Goal: Task Accomplishment & Management: Manage account settings

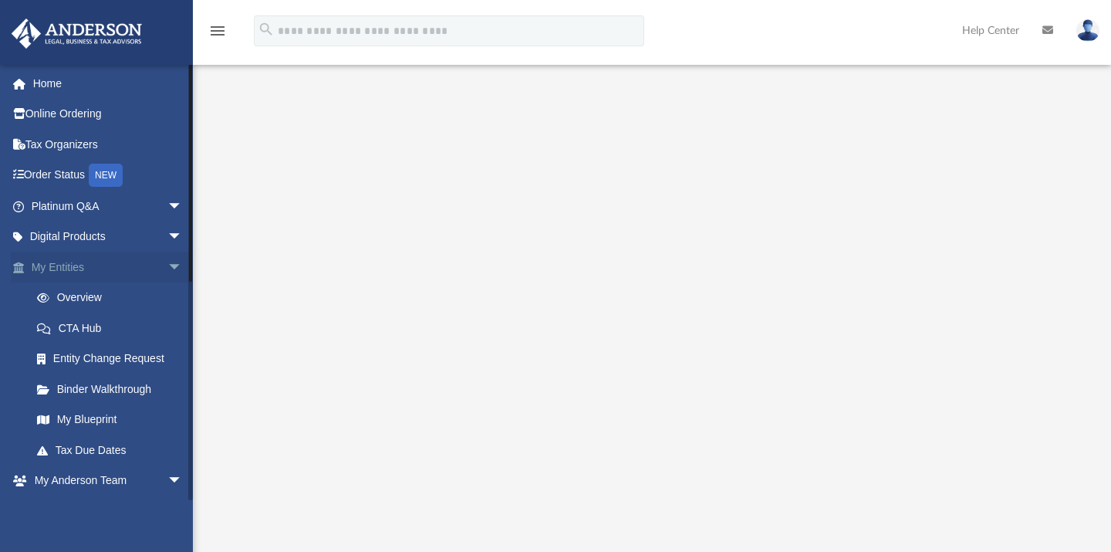
click at [144, 261] on link "My Entities arrow_drop_down" at bounding box center [108, 267] width 195 height 31
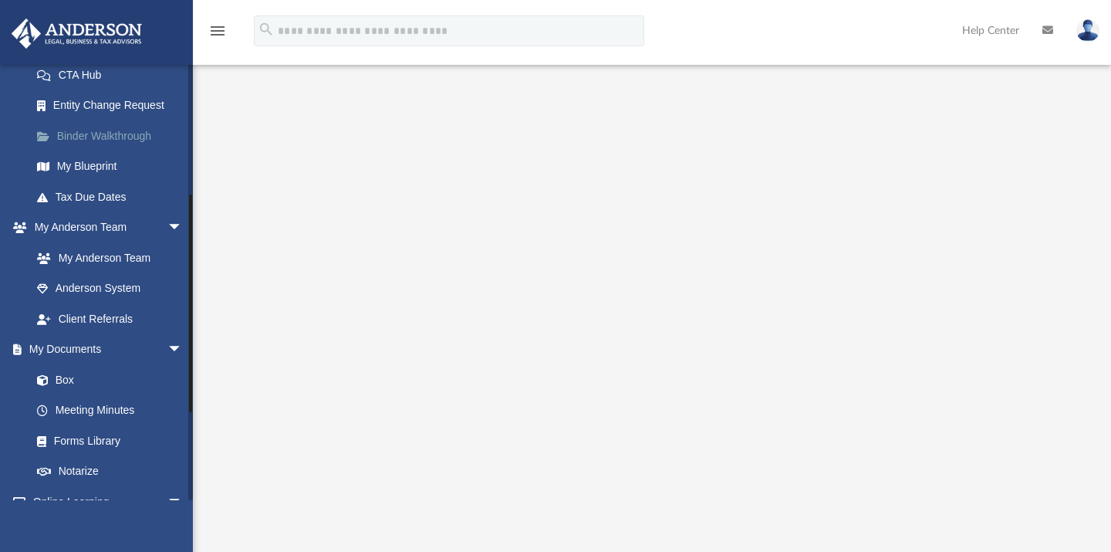
scroll to position [255, 0]
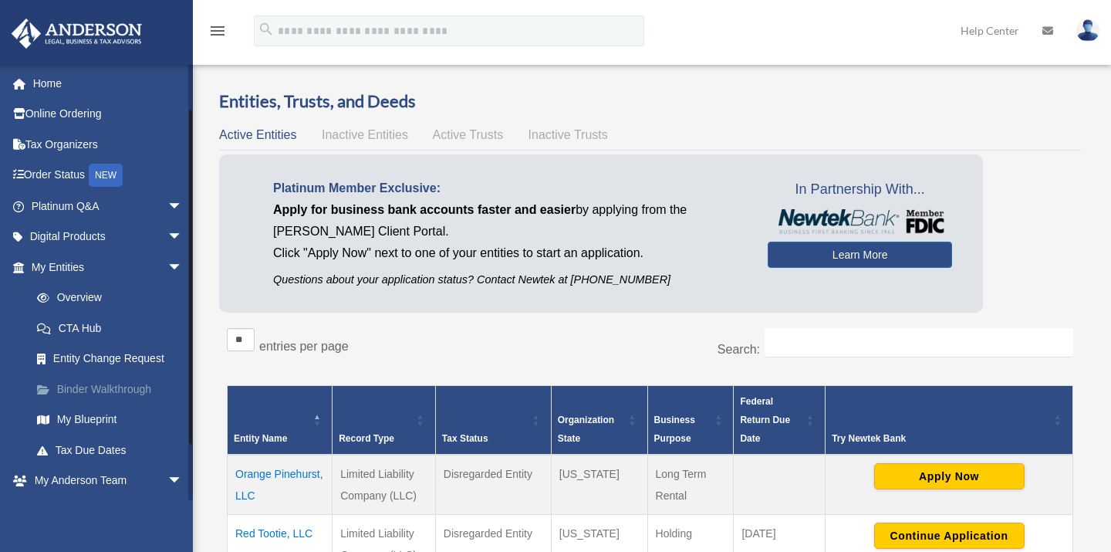
scroll to position [120, 0]
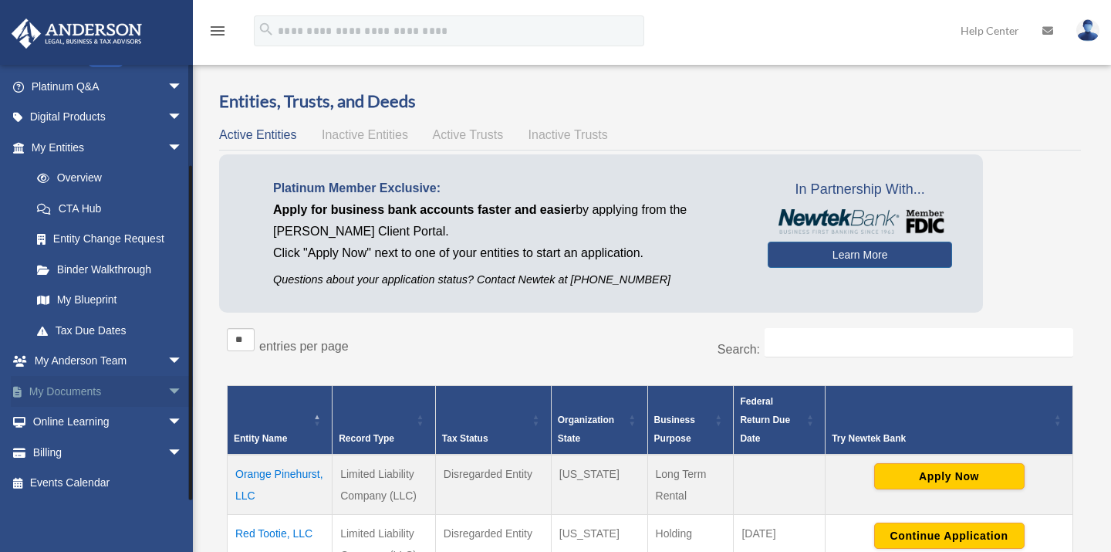
click at [79, 387] on link "My Documents arrow_drop_down" at bounding box center [108, 391] width 195 height 31
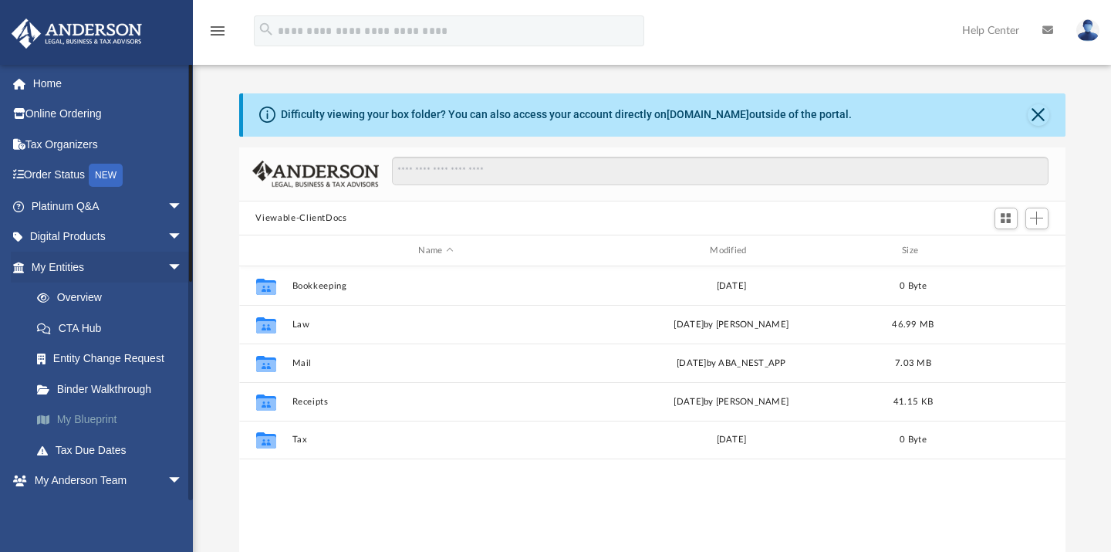
scroll to position [336, 813]
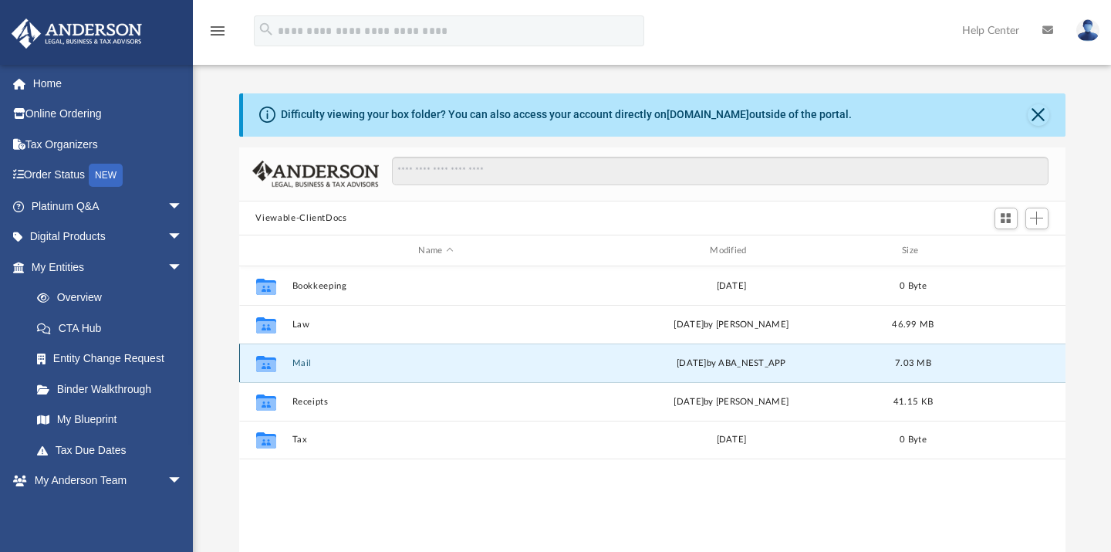
click at [301, 363] on button "Mail" at bounding box center [436, 363] width 289 height 10
click at [353, 358] on button "Mail" at bounding box center [436, 363] width 289 height 10
click at [713, 359] on div "yesterday by ABA_NEST_APP" at bounding box center [731, 364] width 289 height 14
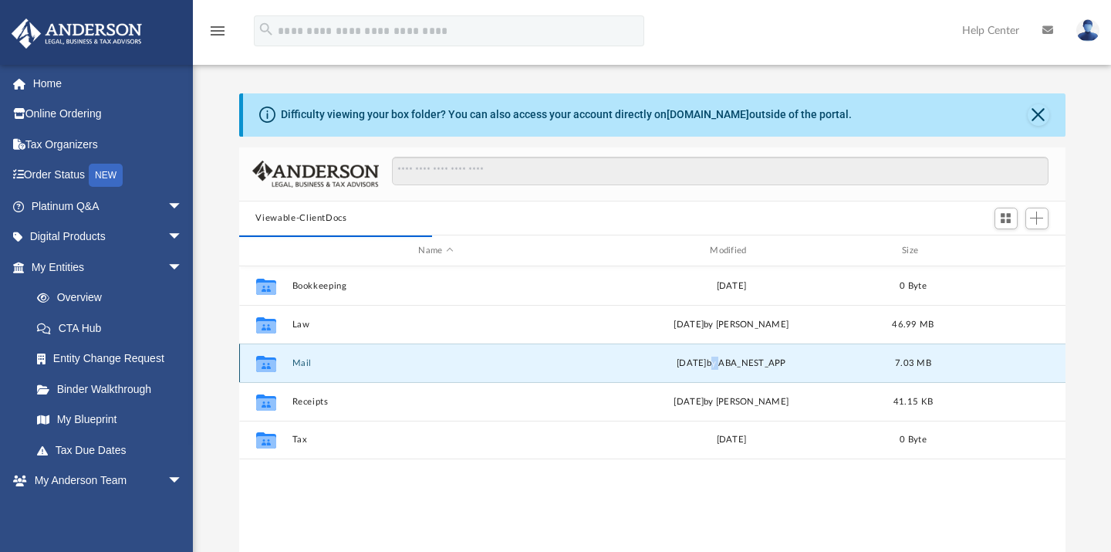
click at [299, 364] on button "Mail" at bounding box center [436, 363] width 289 height 10
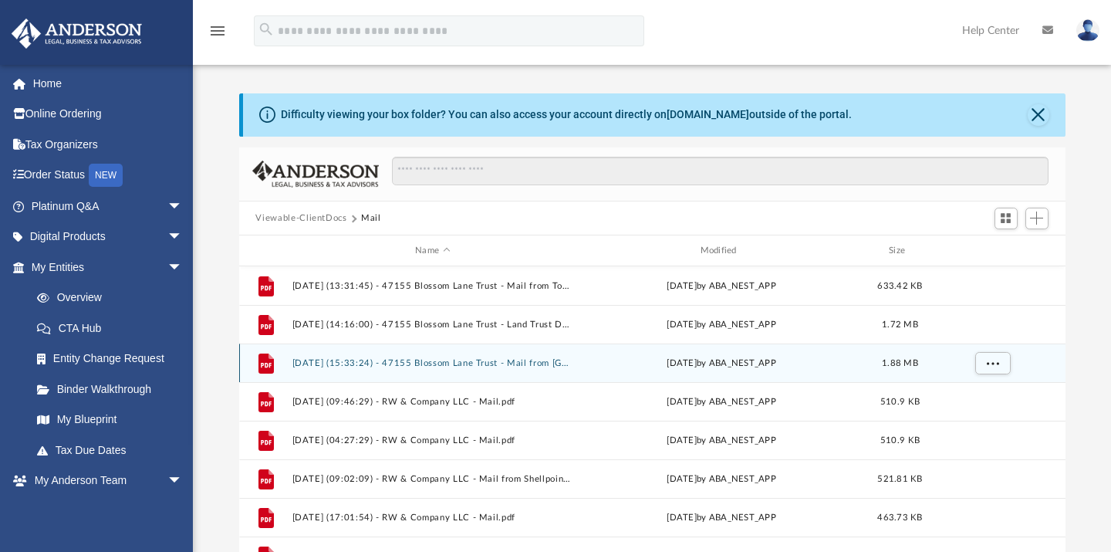
click at [259, 363] on icon "grid" at bounding box center [265, 363] width 15 height 20
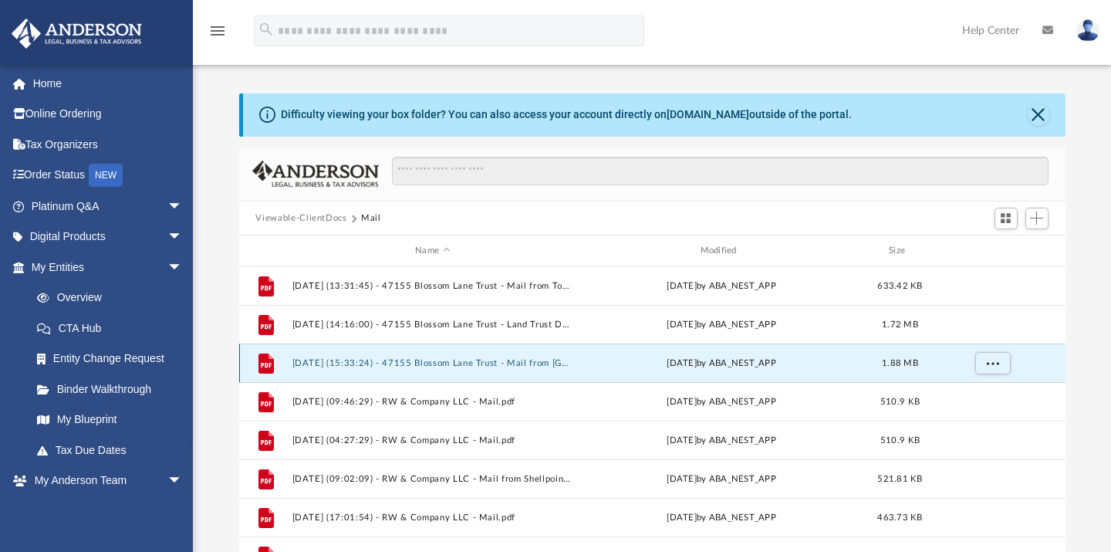
click at [205, 306] on div "Difficulty viewing your box folder? You can also access your account directly o…" at bounding box center [652, 339] width 918 height 493
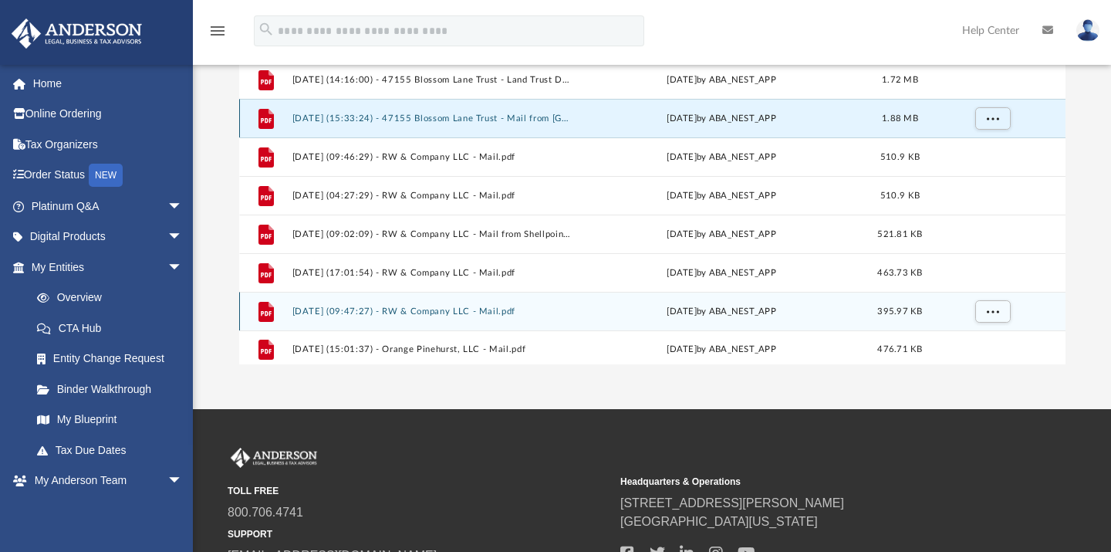
scroll to position [27, 0]
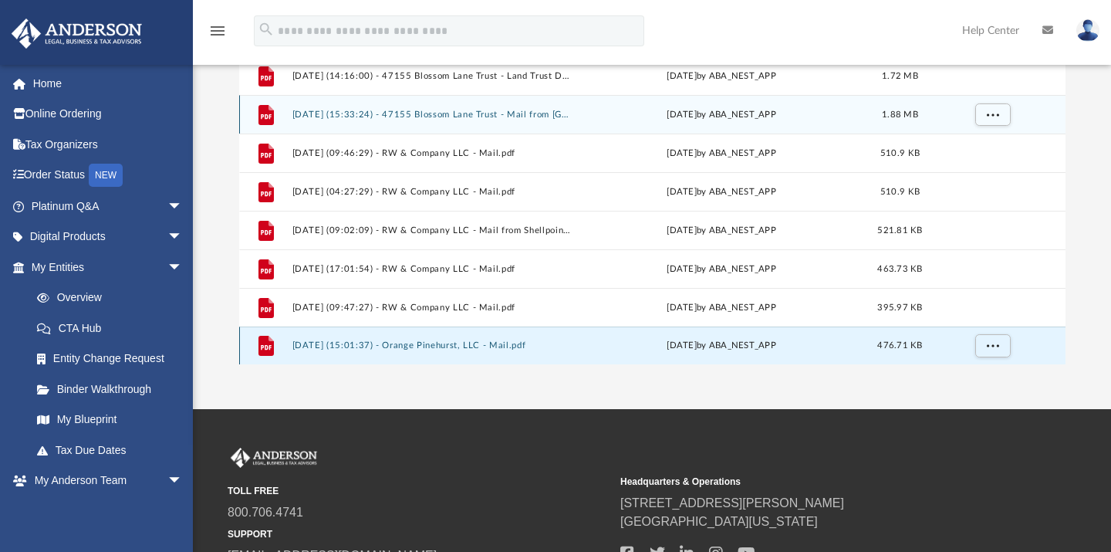
click at [407, 343] on button "2025.10.06 (15:01:37) - Orange Pinehurst, LLC - Mail.pdf" at bounding box center [433, 346] width 282 height 10
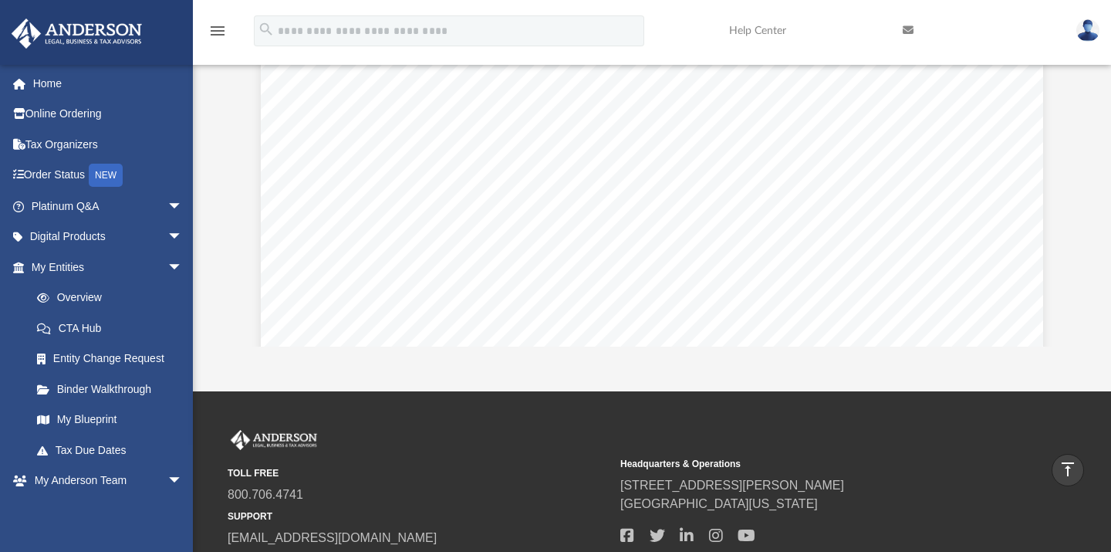
scroll to position [0, 0]
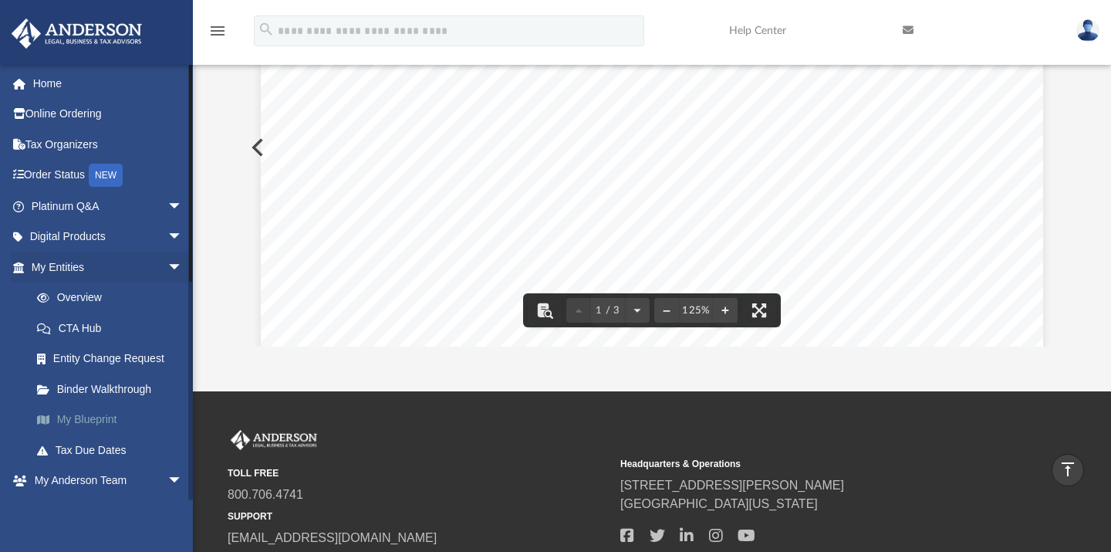
click at [96, 413] on link "My Blueprint" at bounding box center [114, 419] width 184 height 31
